Goal: Task Accomplishment & Management: Use online tool/utility

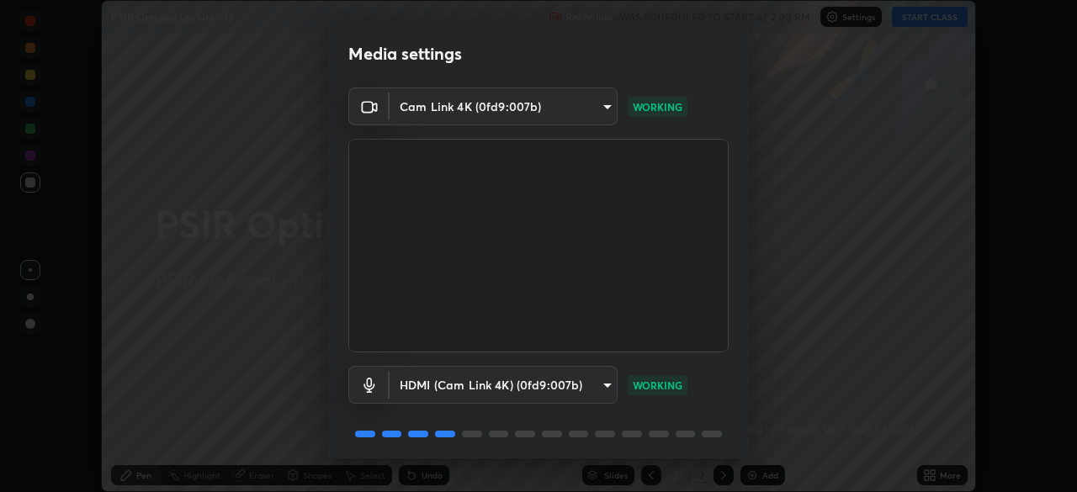
scroll to position [60, 0]
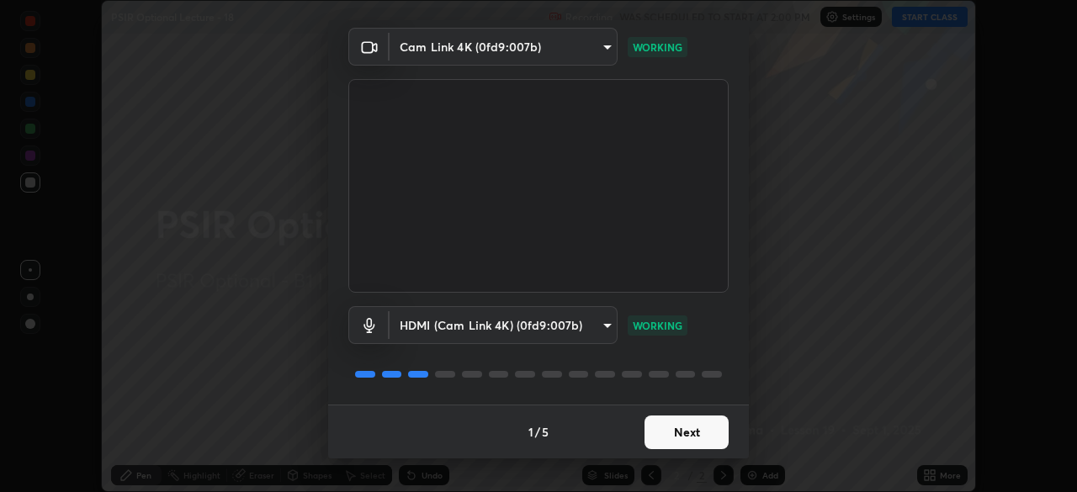
click at [692, 432] on button "Next" at bounding box center [686, 433] width 84 height 34
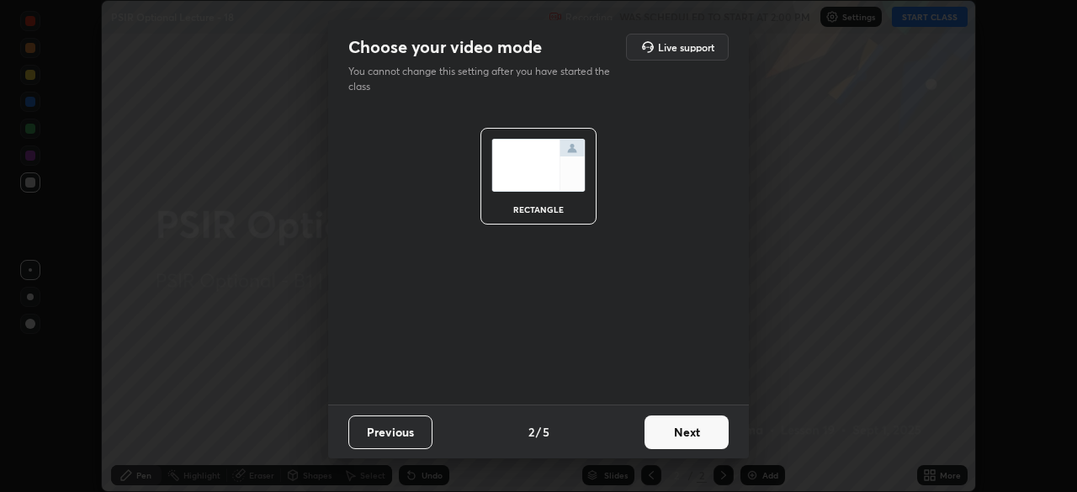
click at [691, 434] on button "Next" at bounding box center [686, 433] width 84 height 34
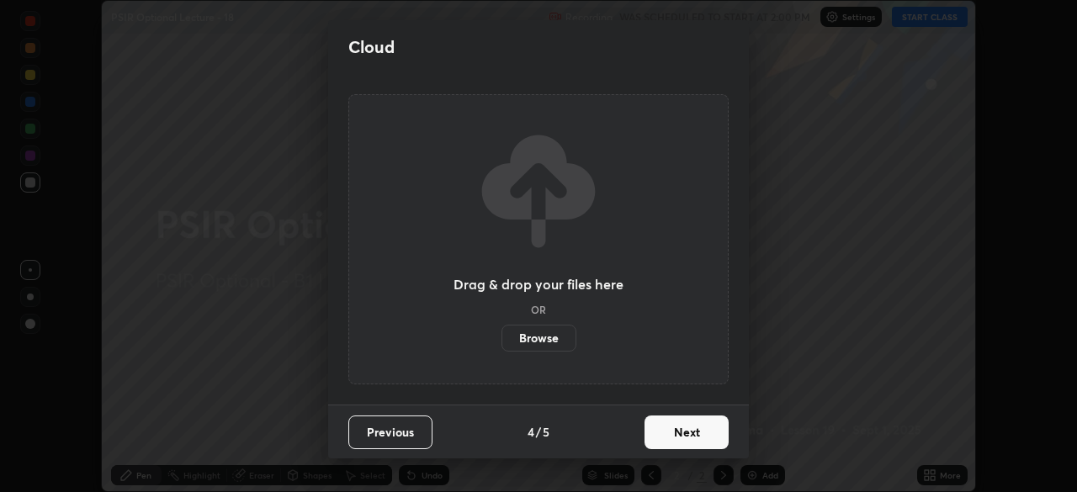
click at [699, 438] on button "Next" at bounding box center [686, 433] width 84 height 34
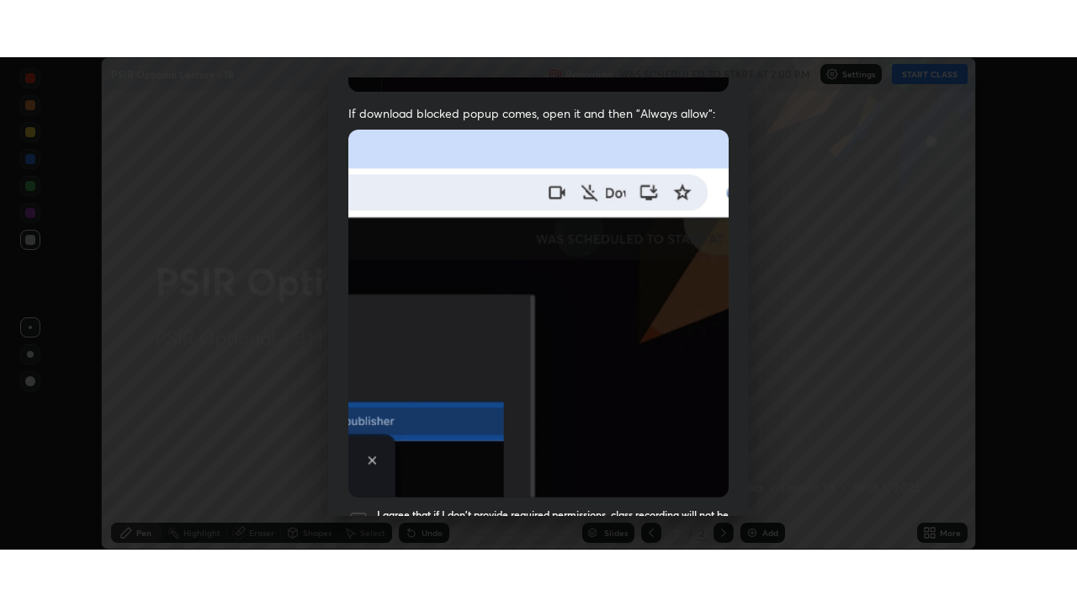
scroll to position [366, 0]
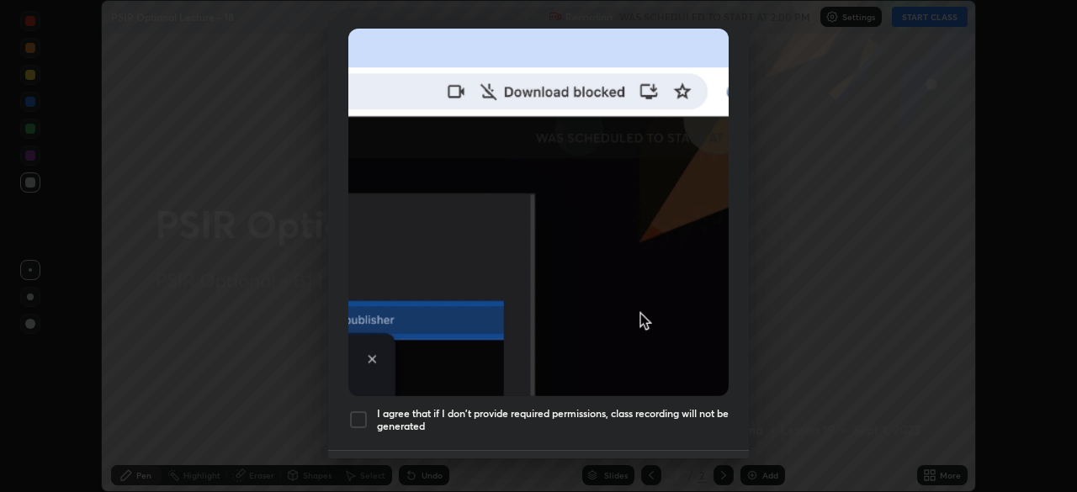
click at [353, 411] on div at bounding box center [358, 420] width 20 height 20
click at [682, 461] on button "Done" at bounding box center [686, 478] width 84 height 34
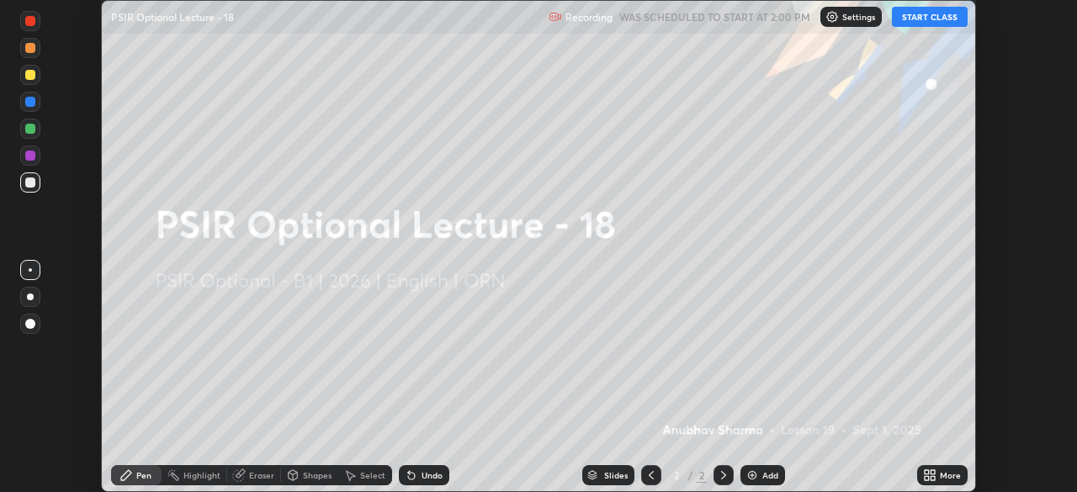
click at [926, 472] on icon at bounding box center [926, 472] width 4 height 4
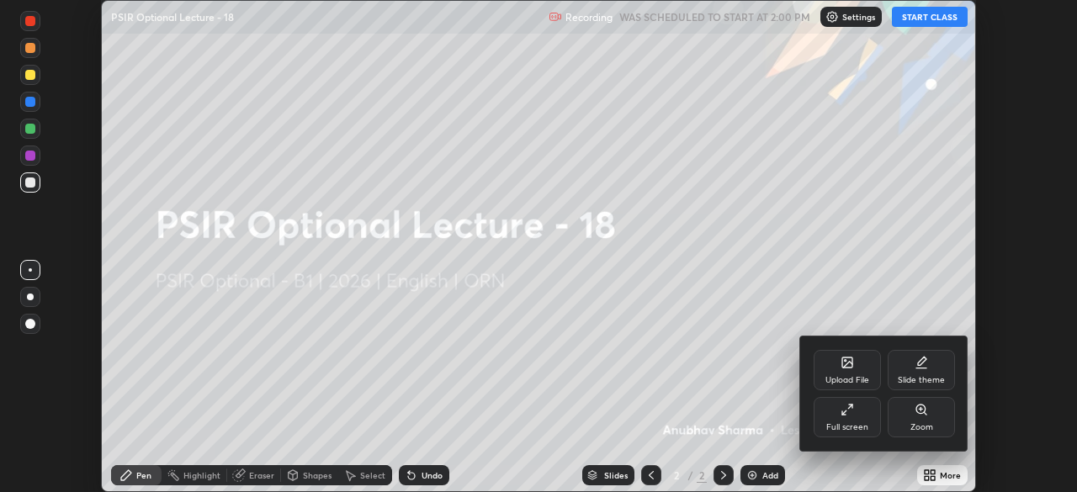
click at [840, 417] on div "Full screen" at bounding box center [846, 417] width 67 height 40
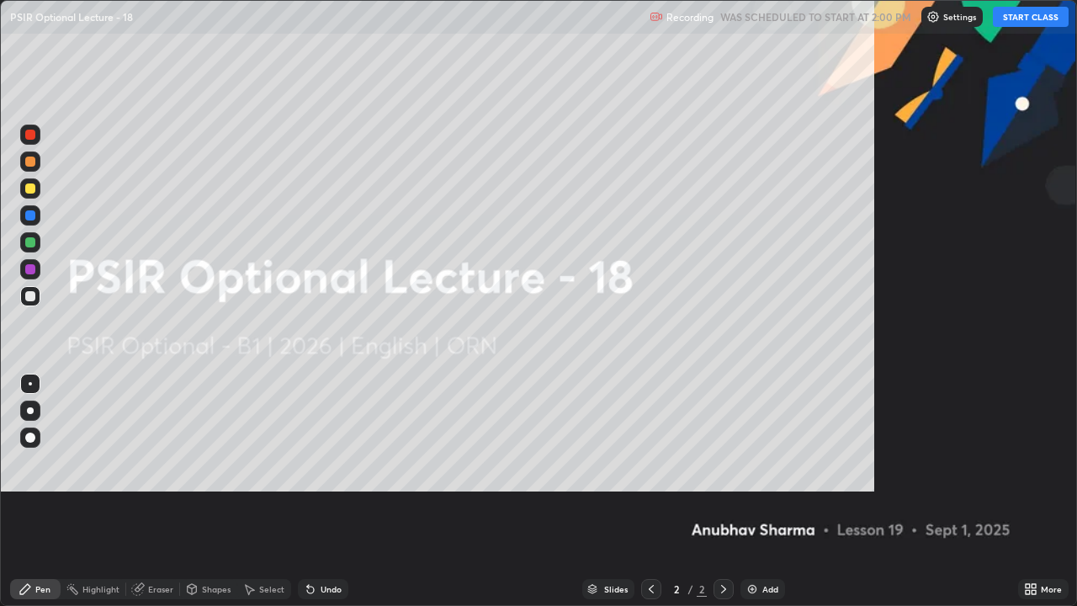
scroll to position [606, 1077]
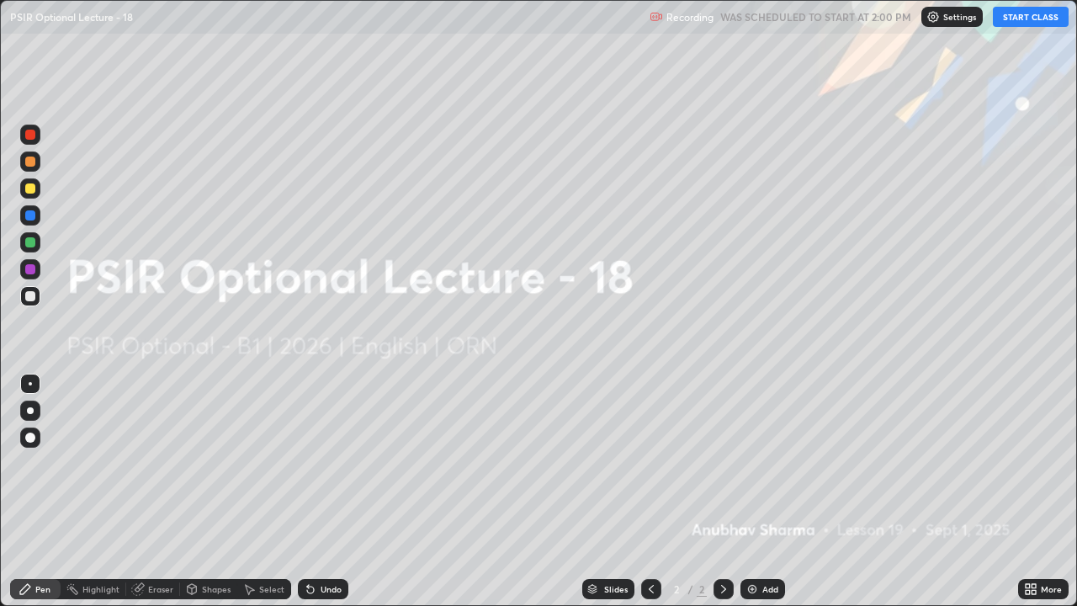
click at [1024, 12] on button "START CLASS" at bounding box center [1031, 17] width 76 height 20
click at [762, 491] on div "Add" at bounding box center [770, 589] width 16 height 8
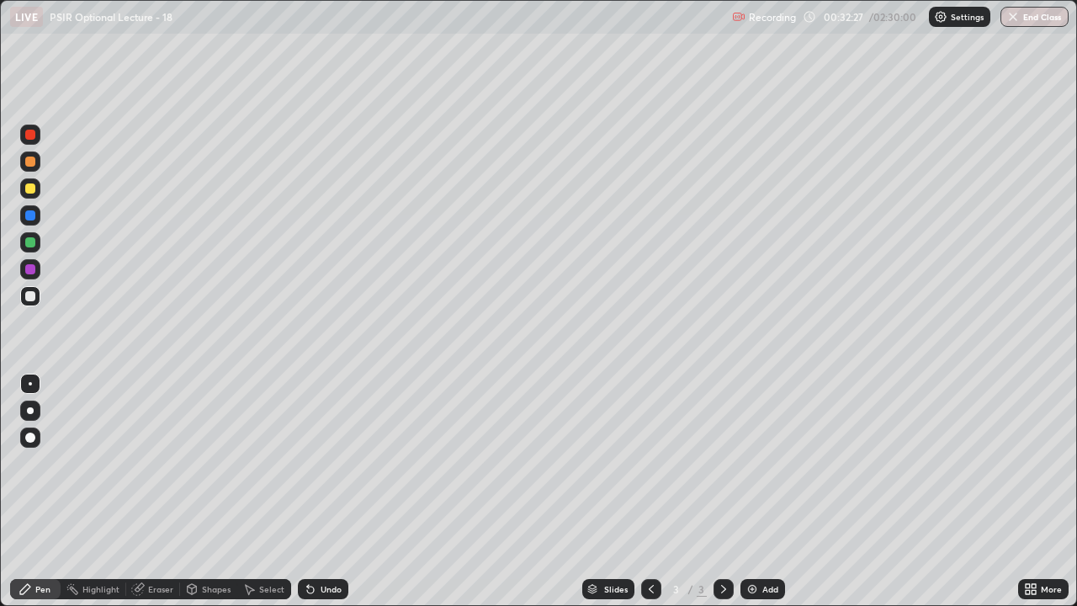
click at [40, 408] on div at bounding box center [30, 410] width 27 height 27
click at [764, 491] on div "Add" at bounding box center [770, 589] width 16 height 8
